Goal: Task Accomplishment & Management: Complete application form

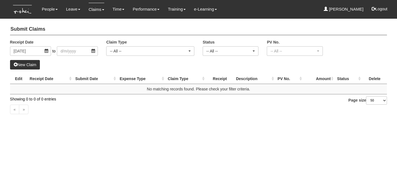
select select "50"
click at [93, 22] on link "Submit Claims" at bounding box center [107, 24] width 44 height 11
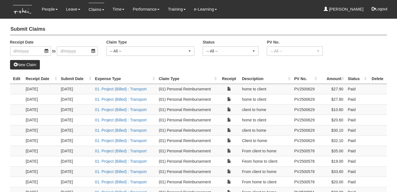
select select "50"
click at [37, 64] on link "New Claim" at bounding box center [25, 64] width 30 height 9
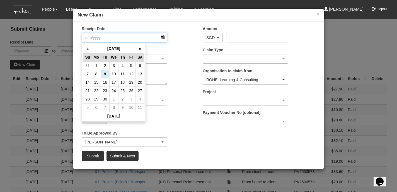
click at [164, 37] on input "Receipt Date" at bounding box center [125, 37] width 86 height 9
click at [86, 48] on th "«" at bounding box center [87, 48] width 9 height 9
click at [97, 99] on td "25" at bounding box center [96, 99] width 9 height 8
type input "[DATE]"
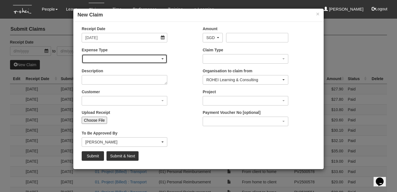
click at [162, 60] on div "button" at bounding box center [124, 58] width 85 height 9
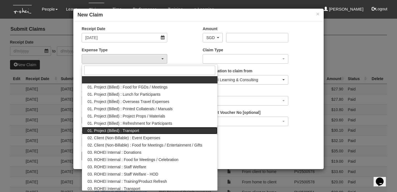
click at [133, 128] on span "01. Project (Billed) : Transport" at bounding box center [114, 131] width 52 height 6
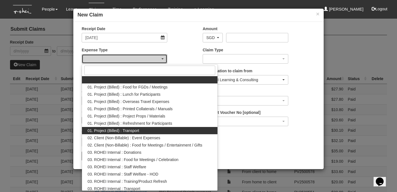
select select "135"
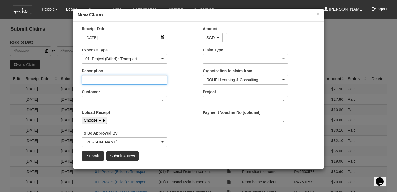
click at [158, 80] on textarea "Description" at bounding box center [125, 79] width 86 height 9
type textarea "Home to Client"
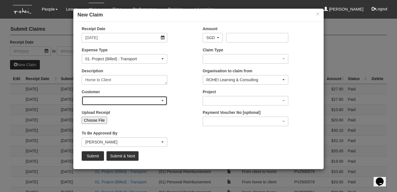
click at [162, 101] on div "button" at bounding box center [124, 100] width 85 height 9
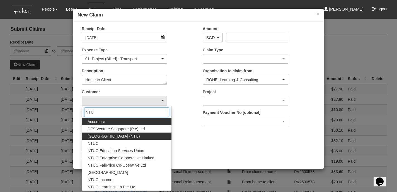
type input "NTU"
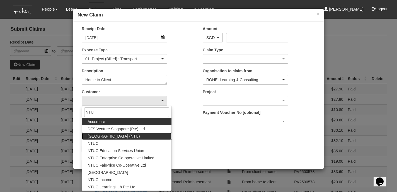
click at [136, 135] on span "Nanyang Technological University (NTU)" at bounding box center [114, 136] width 52 height 6
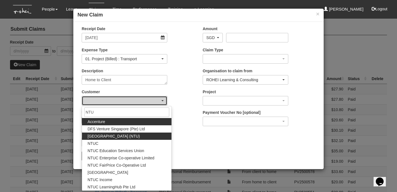
select select "59"
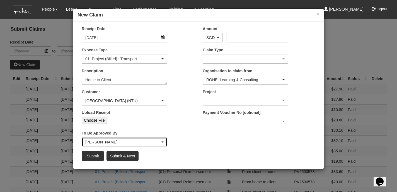
click at [162, 141] on div "Wen-Wei Chiang" at bounding box center [124, 142] width 78 height 6
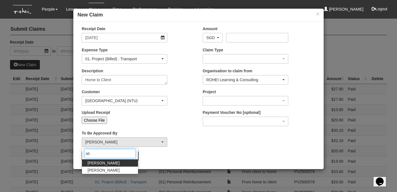
type input "ab"
click at [106, 163] on link "Abel Tan" at bounding box center [110, 162] width 56 height 7
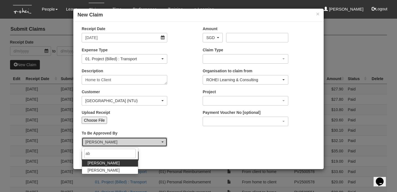
select select "bab5243c-beed-41fc-b362-49a7e6e66dc1"
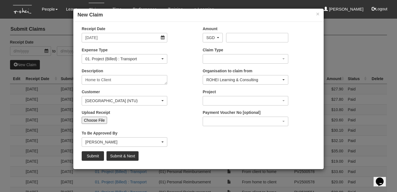
click at [101, 120] on input "Choose File" at bounding box center [94, 119] width 25 height 7
type input "C:\fakepath\25:8:25 Grab form home to client.pdf"
type input "Choose Another File"
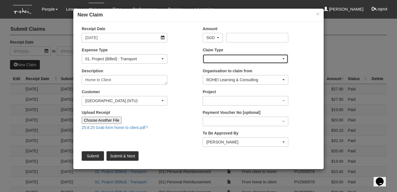
click at [284, 57] on div "button" at bounding box center [245, 58] width 85 height 9
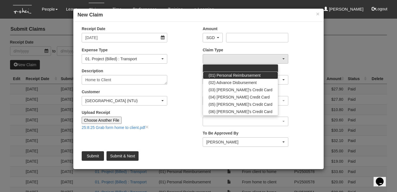
click at [262, 74] on link "(01) Personal Reimbursement" at bounding box center [240, 75] width 75 height 7
select select "14"
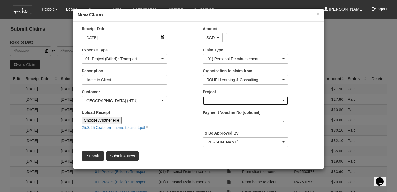
click at [284, 100] on span "button" at bounding box center [283, 100] width 2 height 1
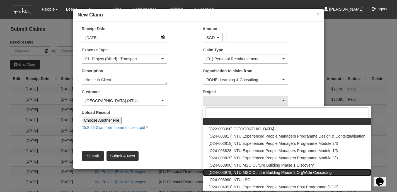
click at [296, 172] on span "[O24-003979] NTU MSO Culture Building Phase 2 OrgWide Cascading" at bounding box center [269, 172] width 123 height 6
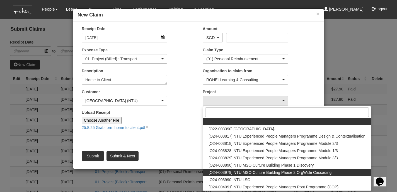
select select "2613"
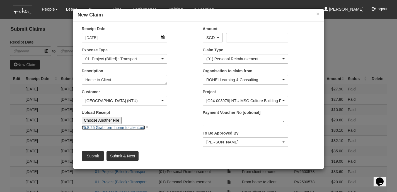
click at [131, 128] on link "25:8:25 Grab form home to client.pdf" at bounding box center [114, 127] width 64 height 4
click at [149, 126] on link "×" at bounding box center [146, 126] width 3 height 6
type input "Choose File"
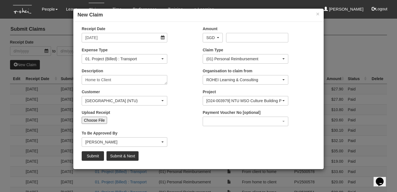
click at [93, 119] on input "Choose File" at bounding box center [94, 119] width 25 height 7
click at [97, 120] on input "Choose File" at bounding box center [94, 119] width 25 height 7
type input "C:\fakepath\25:8:25 Grab form home to client.pdf"
type input "Choose Another File"
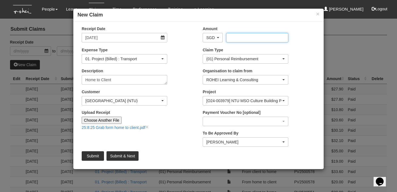
click at [243, 36] on input "Amount" at bounding box center [257, 37] width 62 height 9
type input "24.00"
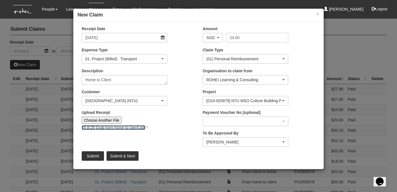
click at [109, 126] on link "25:8:25 Grab form home to client.pdf" at bounding box center [114, 127] width 64 height 4
click at [123, 155] on input "Submit & Next" at bounding box center [122, 155] width 32 height 9
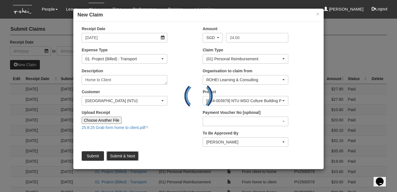
type input "Choose File"
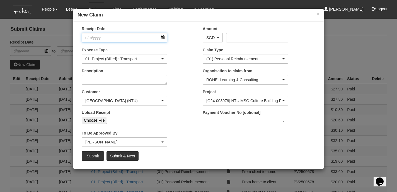
click at [163, 38] on input "Receipt Date" at bounding box center [125, 37] width 86 height 9
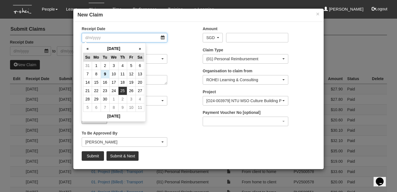
select select "50"
click at [88, 48] on th "«" at bounding box center [87, 48] width 9 height 9
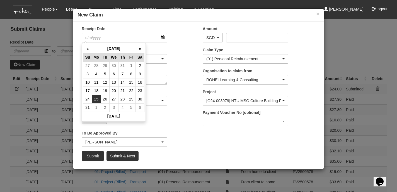
click at [98, 97] on td "25" at bounding box center [96, 99] width 9 height 8
type input "[DATE]"
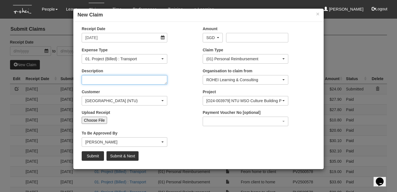
click at [123, 79] on textarea "Description" at bounding box center [125, 79] width 86 height 9
type textarea "Client to home"
click at [101, 120] on input "Choose File" at bounding box center [94, 119] width 25 height 7
type input "C:\fakepath\25:8:25 Grab from client to home.pdf"
type input "Choose Another File"
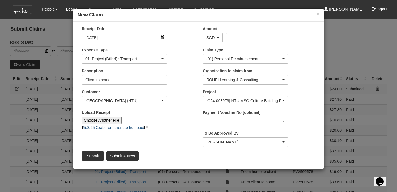
click at [138, 127] on link "25:8:25 Grab from client to home.pdf" at bounding box center [114, 127] width 64 height 4
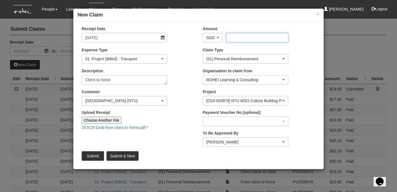
click at [231, 37] on input "Amount" at bounding box center [257, 37] width 62 height 9
type input "26.80"
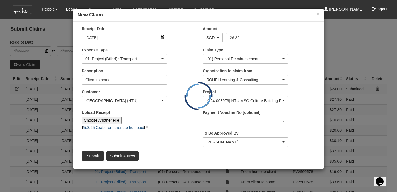
click at [119, 127] on link "25:8:25 Grab from client to home.pdf" at bounding box center [114, 127] width 64 height 4
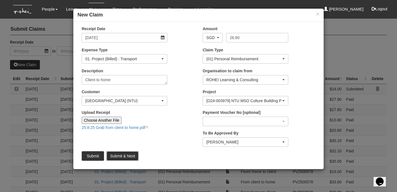
click at [130, 156] on input "Submit & Next" at bounding box center [122, 155] width 32 height 9
type input "Choose File"
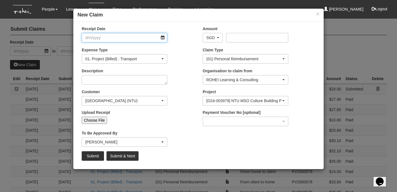
click at [162, 38] on input "Receipt Date" at bounding box center [125, 37] width 86 height 9
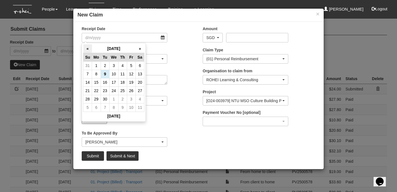
click at [88, 47] on th "«" at bounding box center [87, 48] width 9 height 9
select select "50"
click at [114, 99] on td "27" at bounding box center [113, 99] width 9 height 8
type input "27/8/2025"
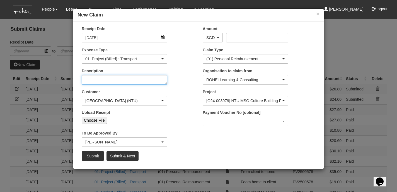
click at [150, 78] on textarea "Description" at bounding box center [125, 79] width 86 height 9
type textarea "Home to Rohei"
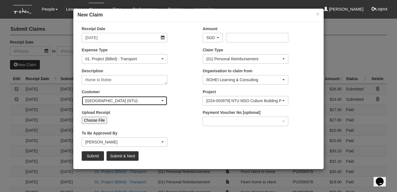
click at [162, 100] on span "button" at bounding box center [162, 100] width 2 height 1
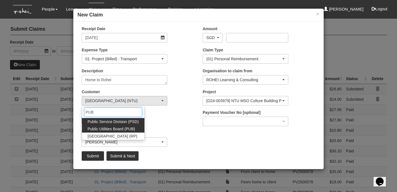
type input "PUB"
click at [117, 129] on span "Public Utilities Board (PUB)" at bounding box center [111, 129] width 47 height 6
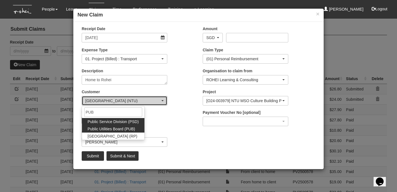
select select "155"
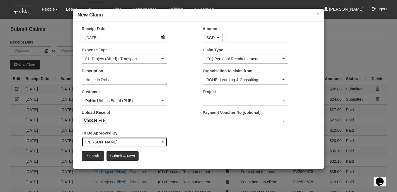
click at [162, 141] on span "button" at bounding box center [162, 141] width 2 height 1
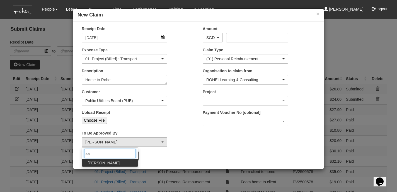
type input "sa"
click at [107, 161] on span "Sanjiv Ashley" at bounding box center [104, 163] width 32 height 6
select select "5e225cdc-7ce9-465a-9503-99e8ed4cc44e"
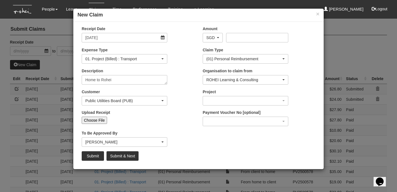
click at [103, 120] on input "Choose File" at bounding box center [94, 119] width 25 height 7
type input "C:\fakepath\27:8:25 Grab from home to Rohei.pdf"
type input "Choose Another File"
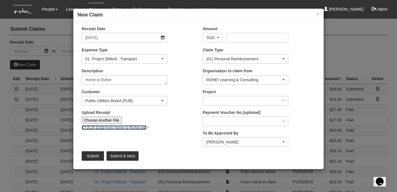
click at [131, 127] on link "27:8:25 Grab from home to Rohei.pdf" at bounding box center [114, 127] width 65 height 4
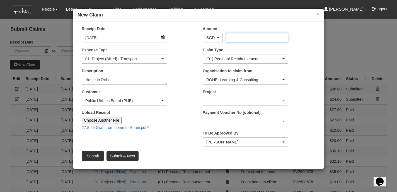
click at [234, 37] on input "Amount" at bounding box center [257, 37] width 62 height 9
type input "16.70"
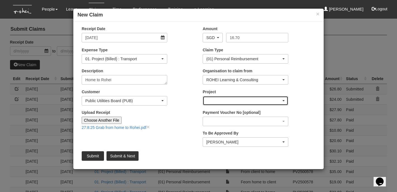
click at [282, 98] on div "button" at bounding box center [245, 100] width 85 height 9
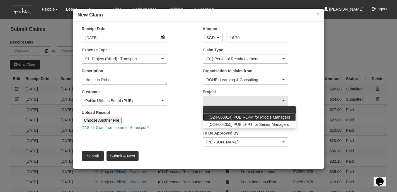
click at [274, 117] on span "[O24-003914] PUB RLPM for Middle Managers" at bounding box center [249, 117] width 82 height 6
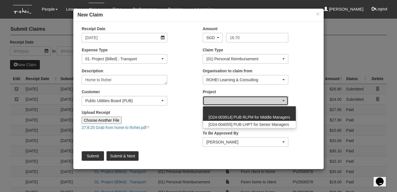
select select "2562"
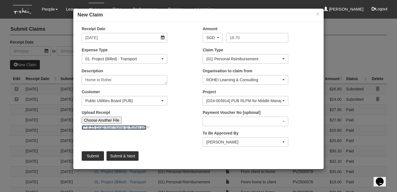
click at [120, 128] on link "27:8:25 Grab from home to Rohei.pdf" at bounding box center [114, 127] width 65 height 4
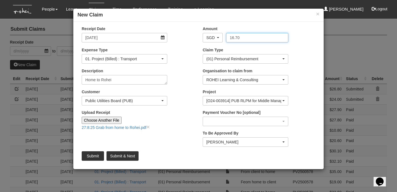
click at [240, 37] on input "16.70" at bounding box center [257, 37] width 62 height 9
type input "16.75"
click at [120, 154] on input "Submit & Next" at bounding box center [122, 155] width 32 height 9
type input "Choose File"
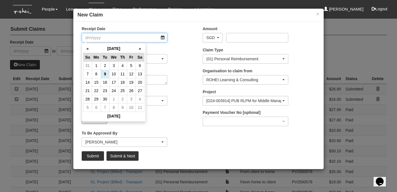
click at [164, 38] on input "Receipt Date" at bounding box center [125, 37] width 86 height 9
select select "50"
click at [88, 47] on th "«" at bounding box center [87, 48] width 9 height 9
click at [115, 96] on td "27" at bounding box center [113, 99] width 9 height 8
type input "27/8/2025"
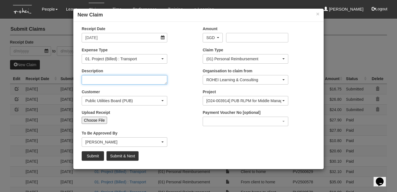
click at [98, 78] on textarea "Description" at bounding box center [125, 79] width 86 height 9
type textarea "Rohei to home"
click at [99, 119] on input "Choose File" at bounding box center [94, 119] width 25 height 7
type input "C:\fakepath\27:8:25 Grab from Rohei to home.pdf"
type input "Choose Another File"
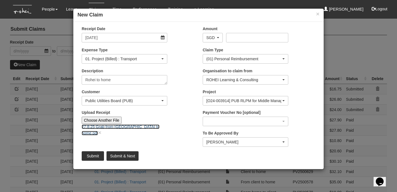
click at [138, 127] on link "27:8:25 Grab from Rohei to home.pdf" at bounding box center [121, 129] width 78 height 11
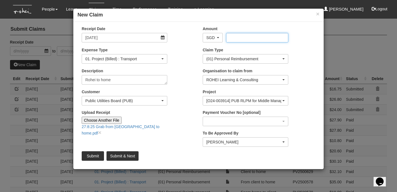
click at [233, 36] on input "Amount" at bounding box center [257, 37] width 62 height 9
type input "25.30"
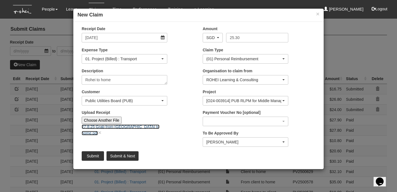
click at [142, 127] on link "27:8:25 Grab from Rohei to home.pdf" at bounding box center [121, 129] width 78 height 11
click at [121, 155] on input "Submit & Next" at bounding box center [122, 155] width 32 height 9
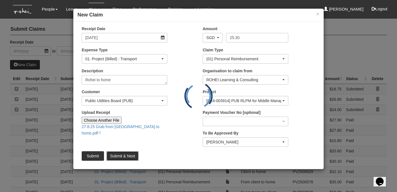
type input "Choose File"
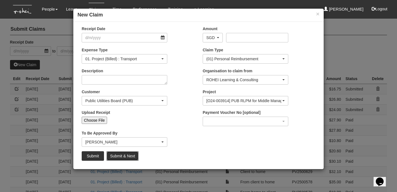
select select "50"
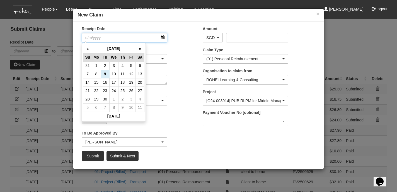
click at [163, 37] on input "Receipt Date" at bounding box center [125, 37] width 86 height 9
click at [87, 47] on th "«" at bounding box center [87, 48] width 9 height 9
click at [55, 110] on div "× New Claim Receipt Date Amount AED AFN ALL AMD ANG AOA ARS AUD AWG AZN BAM BBD…" at bounding box center [198, 96] width 397 height 192
click at [163, 37] on input "Receipt Date" at bounding box center [125, 37] width 86 height 9
click at [123, 97] on td "28" at bounding box center [122, 99] width 9 height 8
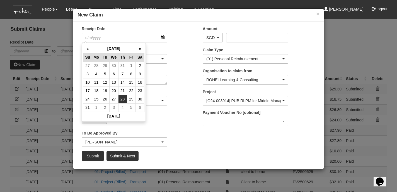
type input "28/8/2025"
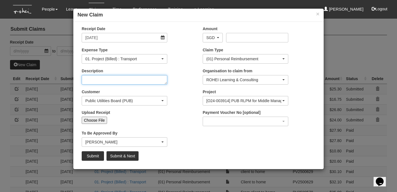
click at [105, 77] on textarea "Description" at bounding box center [125, 79] width 86 height 9
type textarea "Home to Rohei"
click at [100, 120] on input "Choose File" at bounding box center [94, 119] width 25 height 7
type input "C:\fakepath\Rohei to home.jpg"
type input "Choose Another File"
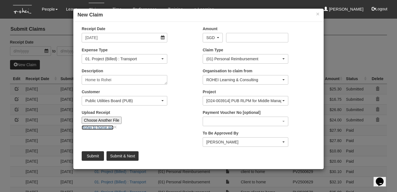
click at [103, 127] on link "Rohei to home.jpg" at bounding box center [98, 127] width 32 height 4
click at [239, 35] on input "Amount" at bounding box center [257, 37] width 62 height 9
type input "20.98"
click at [126, 155] on input "Submit & Next" at bounding box center [122, 155] width 32 height 9
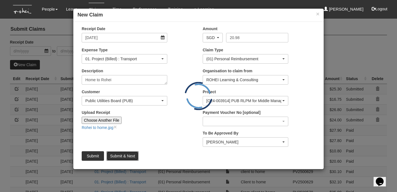
type input "Choose File"
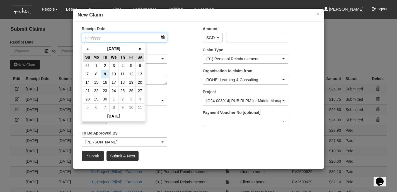
click at [163, 37] on input "Receipt Date" at bounding box center [125, 37] width 86 height 9
select select "50"
click at [87, 49] on th "«" at bounding box center [87, 48] width 9 height 9
click at [139, 49] on th "»" at bounding box center [139, 48] width 9 height 9
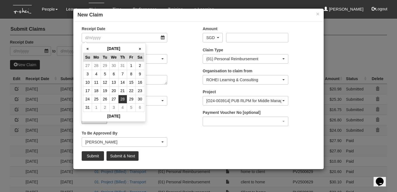
click at [124, 98] on td "28" at bounding box center [122, 99] width 9 height 8
type input "28/8/2025"
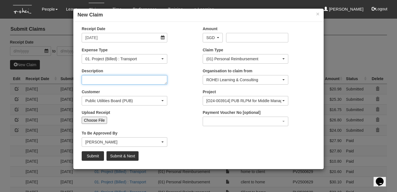
click at [157, 79] on textarea "Description" at bounding box center [125, 79] width 86 height 9
type textarea "Home to client"
click at [45, 143] on div "× New Claim Receipt Date 28/8/2025 Amount AED AFN ALL AMD ANG AOA ARS AUD AWG A…" at bounding box center [198, 96] width 397 height 192
click at [94, 155] on input "Submit" at bounding box center [93, 155] width 22 height 9
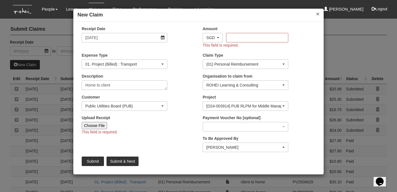
click at [317, 14] on button "×" at bounding box center [317, 14] width 3 height 6
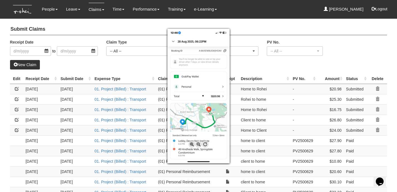
click at [239, 62] on div at bounding box center [198, 96] width 397 height 192
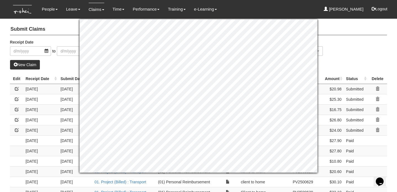
click at [337, 54] on div "Receipt Date to Claim Type -- All -- (01) Personal Reimbursement (02) Advance D…" at bounding box center [198, 49] width 385 height 21
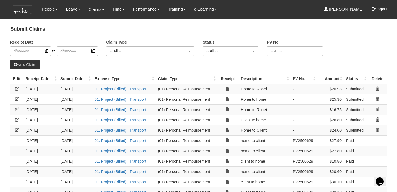
click at [17, 89] on link at bounding box center [17, 89] width 4 height 4
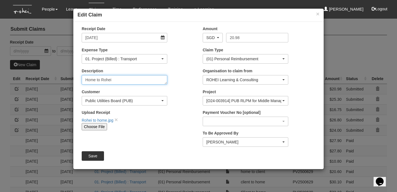
click at [112, 80] on textarea "Home to Rohei" at bounding box center [125, 79] width 86 height 9
drag, startPoint x: 101, startPoint y: 80, endPoint x: 72, endPoint y: 74, distance: 30.0
click at [72, 74] on div "× Edit Claim Receipt Date 28/8/2025 Amount AED AFN ALL AMD ANG AOA ARS AUD AWG …" at bounding box center [198, 96] width 397 height 192
click at [100, 80] on textarea "Home to Rohei" at bounding box center [125, 79] width 86 height 9
type textarea "Rohei to home"
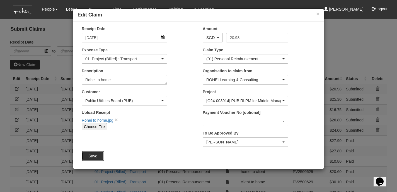
click at [95, 156] on input "Save" at bounding box center [93, 155] width 22 height 9
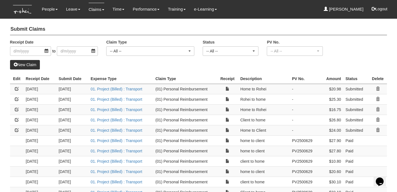
select select "50"
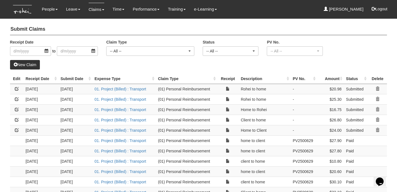
click at [31, 65] on link "New Claim" at bounding box center [25, 64] width 30 height 9
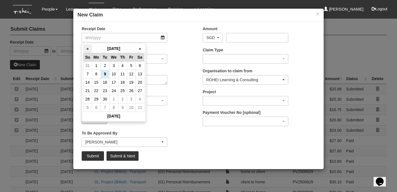
click at [88, 47] on th "«" at bounding box center [87, 48] width 9 height 9
click at [123, 98] on td "28" at bounding box center [122, 99] width 9 height 8
type input "28/8/2025"
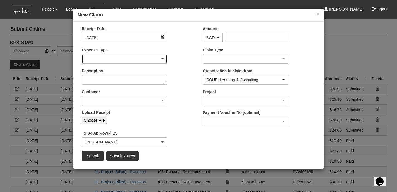
click at [164, 58] on div "button" at bounding box center [124, 58] width 85 height 9
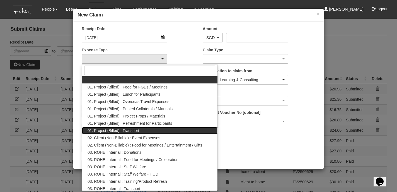
click at [128, 130] on span "01. Project (Billed) : Transport" at bounding box center [114, 131] width 52 height 6
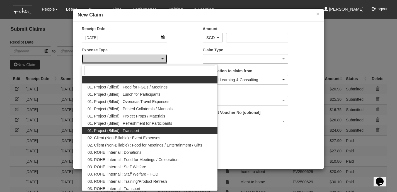
select select "135"
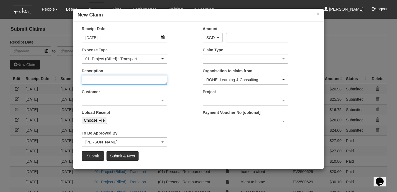
click at [142, 79] on textarea "Description" at bounding box center [125, 79] width 86 height 9
type textarea "Home to Rohei"
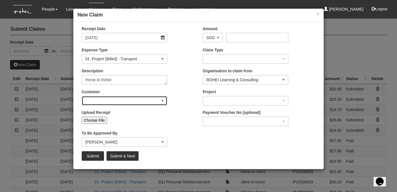
click at [162, 100] on span "button" at bounding box center [162, 100] width 2 height 1
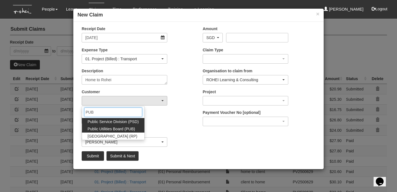
type input "PUB"
click at [120, 129] on span "Public Utilities Board (PUB)" at bounding box center [111, 129] width 47 height 6
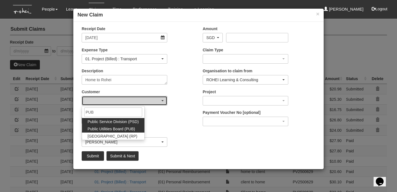
select select "155"
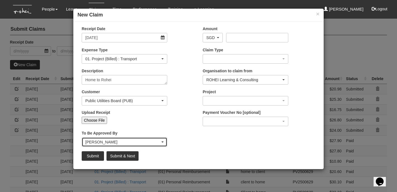
click at [162, 141] on div "Wen-Wei Chiang" at bounding box center [124, 142] width 78 height 6
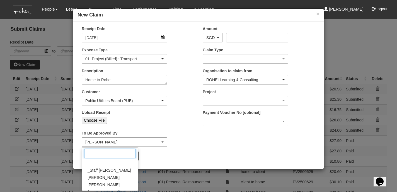
scroll to position [128, 0]
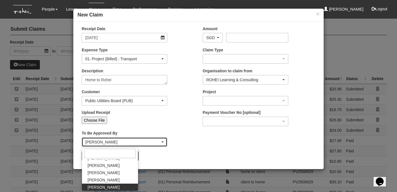
click at [162, 141] on div "Wen-Wei Chiang" at bounding box center [124, 142] width 78 height 6
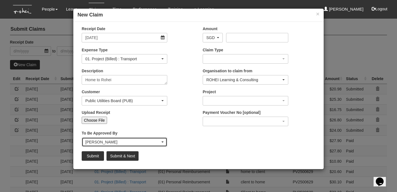
click at [164, 142] on span "button" at bounding box center [162, 141] width 2 height 1
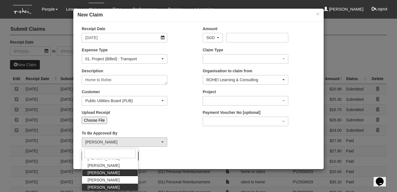
click at [111, 171] on link "Sanjiv Ashley" at bounding box center [110, 172] width 56 height 7
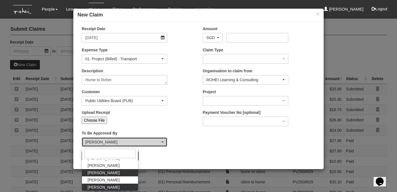
select select "5e225cdc-7ce9-465a-9503-99e8ed4cc44e"
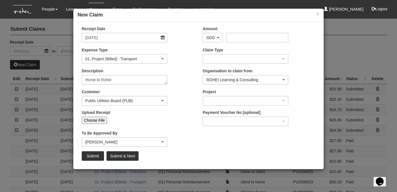
click at [100, 120] on input "Choose File" at bounding box center [94, 119] width 25 height 7
type input "C:\fakepath\28:8:25 Home to Rohei.pdf"
type input "Choose Another File"
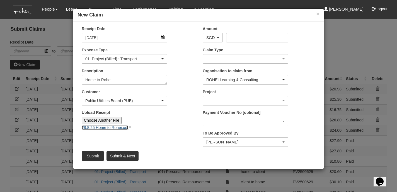
click at [119, 127] on link "28:8:25 Home to Rohei.pdf" at bounding box center [105, 127] width 47 height 4
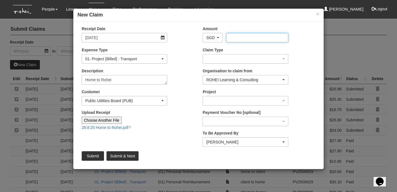
click at [228, 37] on input "Amount" at bounding box center [257, 37] width 62 height 9
type input "20.80"
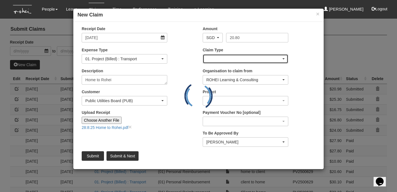
click at [284, 58] on span "button" at bounding box center [283, 58] width 2 height 1
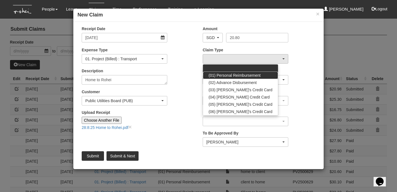
click at [255, 74] on span "(01) Personal Reimbursement" at bounding box center [234, 75] width 52 height 6
select select "14"
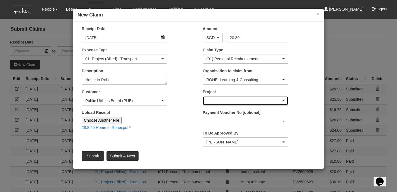
click at [283, 100] on span "button" at bounding box center [283, 100] width 2 height 1
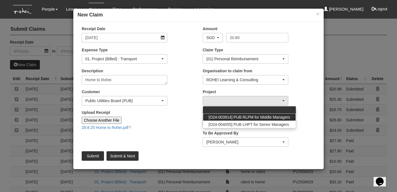
click at [279, 116] on span "[O24-003914] PUB RLPM for Middle Managers" at bounding box center [249, 117] width 82 height 6
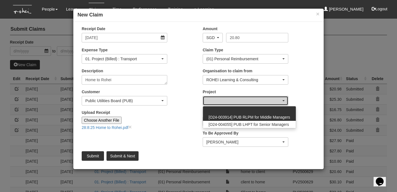
select select "2562"
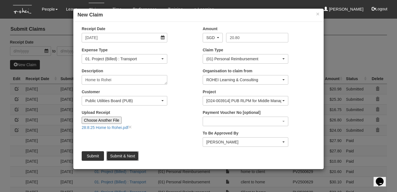
click at [126, 155] on input "Submit & Next" at bounding box center [122, 155] width 32 height 9
type input "Choose File"
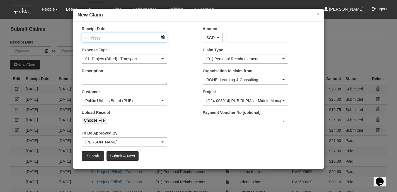
click at [162, 37] on input "Receipt Date" at bounding box center [125, 37] width 86 height 9
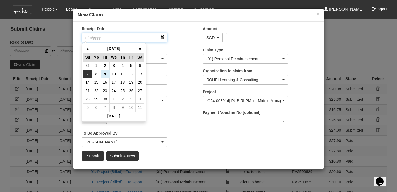
select select "50"
click at [95, 66] on td "1" at bounding box center [96, 65] width 9 height 8
type input "1/9/2025"
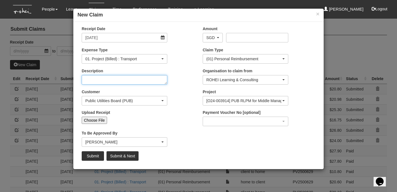
click at [160, 79] on textarea "Description" at bounding box center [125, 79] width 86 height 9
type textarea "Home to client"
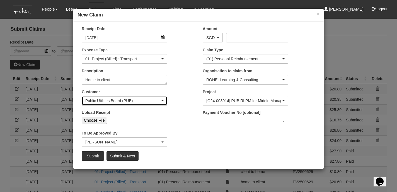
click at [162, 100] on span "button" at bounding box center [162, 100] width 2 height 1
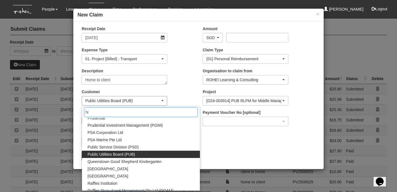
scroll to position [0, 0]
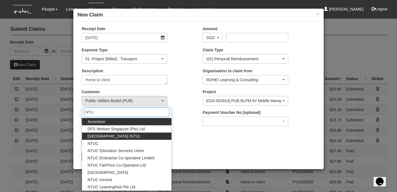
type input "NTU"
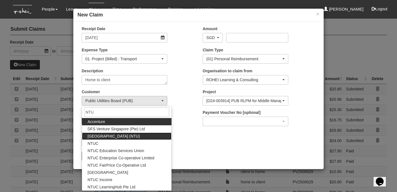
click at [140, 136] on span "Nanyang Technological University (NTU)" at bounding box center [114, 136] width 52 height 6
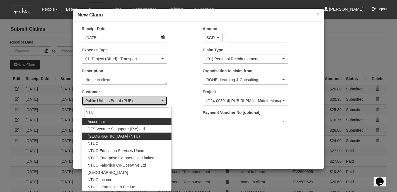
select select "59"
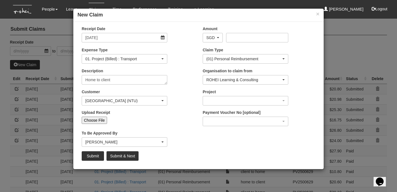
click at [99, 119] on input "Choose File" at bounding box center [94, 119] width 25 height 7
type input "C:\fakepath\1:9:25 Gojek from home to client.pdf"
type input "Choose Another File"
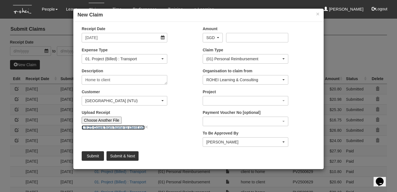
click at [132, 127] on link "1:9:25 Gojek from home to client.pdf" at bounding box center [113, 127] width 63 height 4
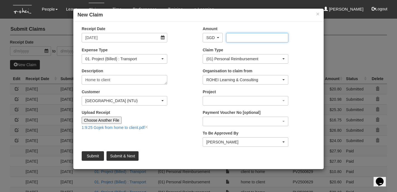
click at [229, 35] on input "Amount" at bounding box center [257, 37] width 62 height 9
type input "21.10"
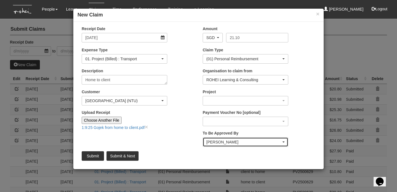
click at [282, 142] on span "button" at bounding box center [283, 141] width 2 height 1
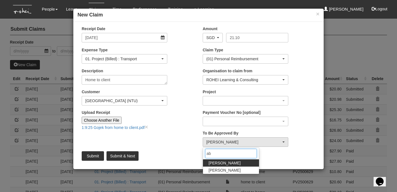
type input "ab"
click at [224, 162] on link "Abel Tan" at bounding box center [231, 162] width 56 height 7
select select "bab5243c-beed-41fc-b362-49a7e6e66dc1"
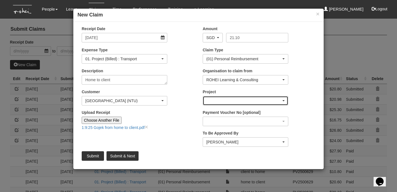
click at [283, 99] on div "button" at bounding box center [245, 100] width 85 height 9
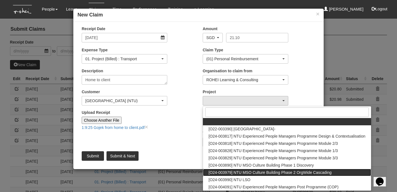
click at [302, 172] on span "[O24-003979] NTU MSO Culture Building Phase 2 OrgWide Cascading" at bounding box center [269, 172] width 123 height 6
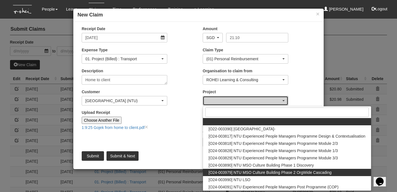
select select "2613"
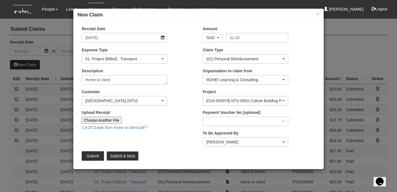
click at [126, 155] on input "Submit & Next" at bounding box center [122, 155] width 32 height 9
type input "Choose File"
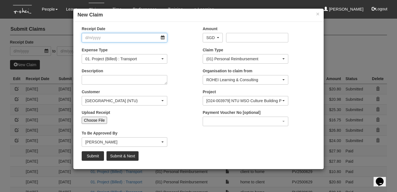
click at [116, 39] on input "Receipt Date" at bounding box center [125, 37] width 86 height 9
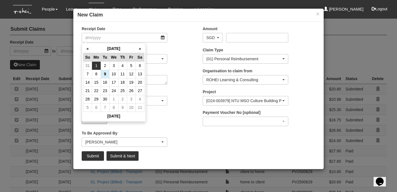
click at [98, 65] on td "1" at bounding box center [96, 65] width 9 height 8
type input "1/9/2025"
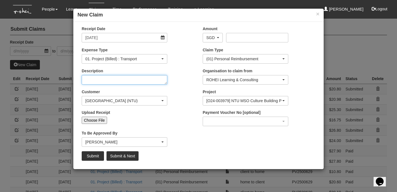
click at [94, 77] on textarea "Description" at bounding box center [125, 79] width 86 height 9
select select "50"
type textarea "Client to home"
click at [96, 119] on input "Choose File" at bounding box center [94, 119] width 25 height 7
type input "C:\fakepath\1:9:25 Grab from client to home.pdf"
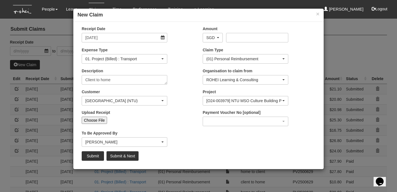
type input "Choose Another File"
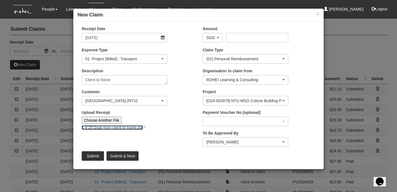
click at [128, 126] on link "1:9:25 Grab from client to home.pdf" at bounding box center [112, 127] width 61 height 4
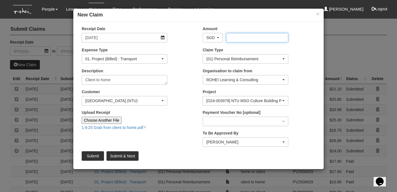
click at [242, 40] on input "Amount" at bounding box center [257, 37] width 62 height 9
type input "26.15"
click at [129, 155] on input "Submit & Next" at bounding box center [122, 155] width 32 height 9
type input "Choose File"
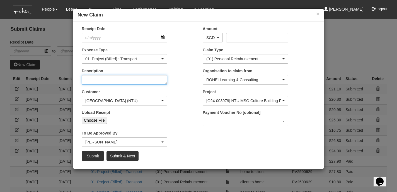
click at [145, 79] on textarea "Description" at bounding box center [125, 79] width 86 height 9
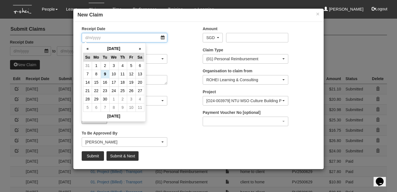
click at [163, 38] on input "Receipt Date" at bounding box center [125, 37] width 86 height 9
select select "50"
click at [103, 64] on td "2" at bounding box center [105, 65] width 9 height 8
type input "2/9/2025"
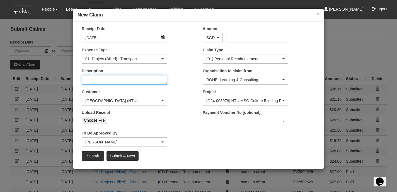
click at [92, 80] on textarea "Description" at bounding box center [125, 79] width 86 height 9
type textarea "Home to client"
click at [103, 121] on input "Choose File" at bounding box center [94, 119] width 25 height 7
type input "C:\fakepath\2:9:25_Gojek form home to NTU.pdf"
type input "Choose Another File"
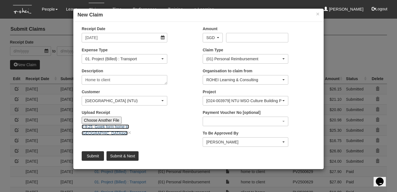
click at [129, 128] on link "2:9:25_Gojek form home to NTU.pdf" at bounding box center [105, 129] width 47 height 11
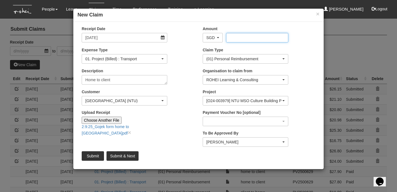
click at [229, 37] on input "Amount" at bounding box center [257, 37] width 62 height 9
type input "34.10"
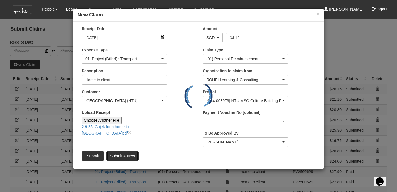
click at [132, 155] on input "Submit & Next" at bounding box center [122, 155] width 32 height 9
type input "Choose File"
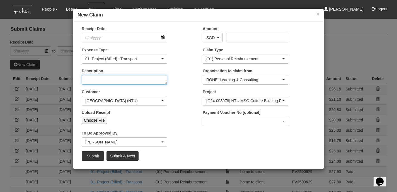
click at [152, 81] on textarea "Description" at bounding box center [125, 79] width 86 height 9
type textarea "Cl"
select select "50"
type textarea "Client to home"
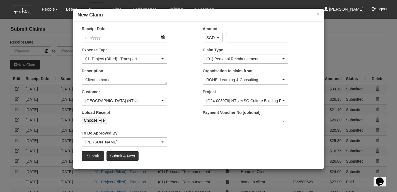
click at [100, 119] on input "Choose File" at bounding box center [94, 119] width 25 height 7
type input "C:\fakepath\2:9:25 Grab from NTU to home.pdf"
type input "Choose Another File"
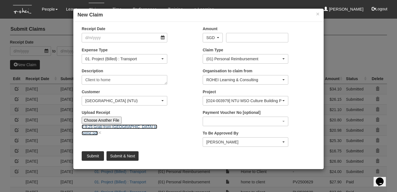
click at [131, 127] on link "2:9:25 Grab from NTU to home.pdf" at bounding box center [120, 129] width 76 height 11
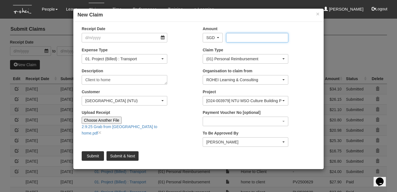
click at [243, 34] on input "Amount" at bounding box center [257, 37] width 62 height 9
type input "37.70"
click at [94, 154] on input "Submit" at bounding box center [93, 155] width 22 height 9
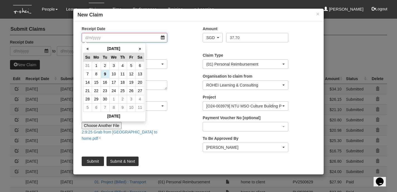
click at [164, 37] on input "Receipt Date" at bounding box center [125, 37] width 86 height 9
click at [105, 65] on td "2" at bounding box center [105, 65] width 9 height 8
type input "2/9/2025"
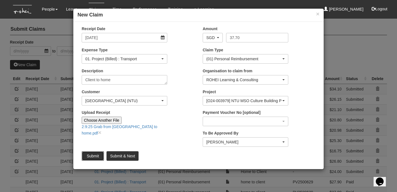
click at [94, 154] on input "Submit" at bounding box center [93, 155] width 22 height 9
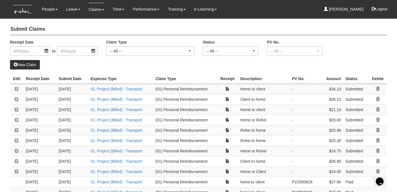
select select "50"
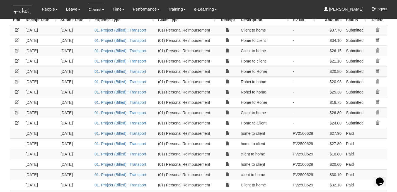
scroll to position [61, 0]
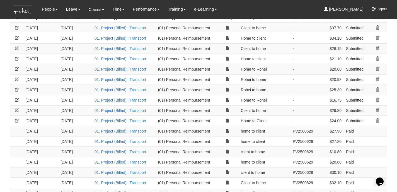
click at [38, 99] on td "27/8/2025" at bounding box center [40, 100] width 35 height 10
click at [16, 99] on link at bounding box center [17, 100] width 4 height 4
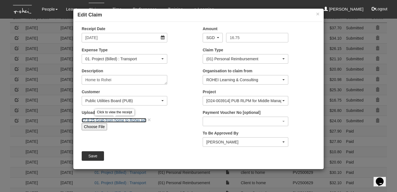
click at [133, 119] on link "27:8:25 Grab from home to Rohei.pdf" at bounding box center [114, 120] width 65 height 4
click at [91, 159] on input "Save" at bounding box center [93, 155] width 22 height 9
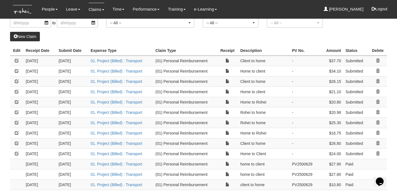
select select "50"
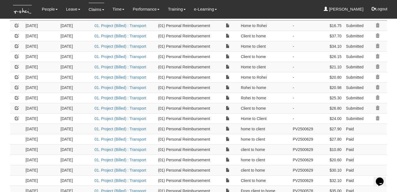
scroll to position [64, 0]
